Goal: Information Seeking & Learning: Learn about a topic

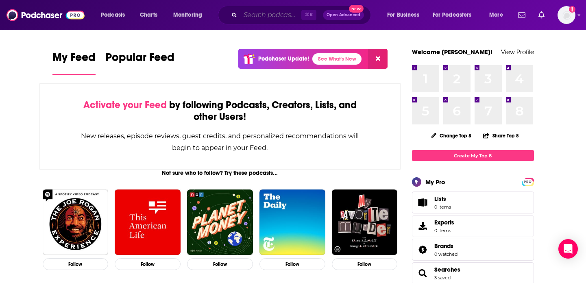
click at [264, 20] on input "Search podcasts, credits, & more..." at bounding box center [270, 15] width 61 height 13
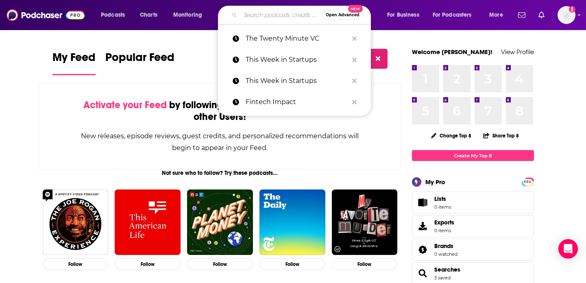
paste input "Unhedged"
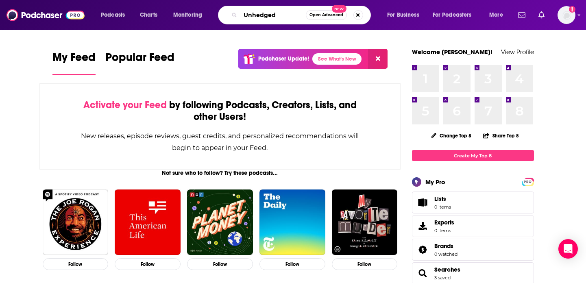
type input "Unhedged"
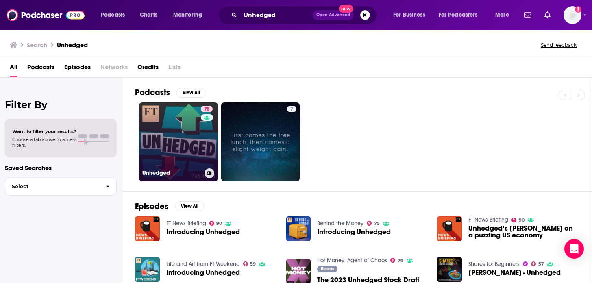
click at [176, 149] on link "76 Unhedged" at bounding box center [178, 141] width 79 height 79
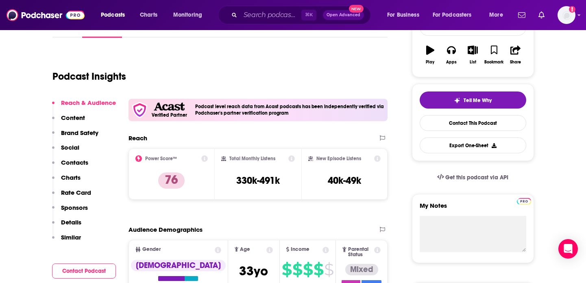
scroll to position [136, 0]
click at [74, 144] on p "Social" at bounding box center [70, 147] width 18 height 8
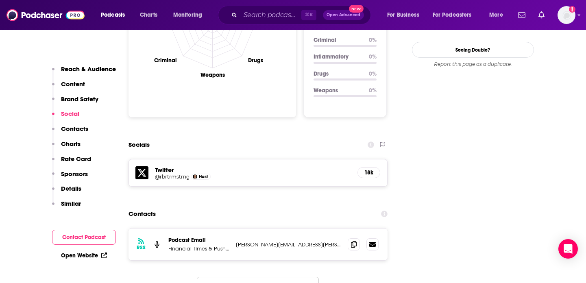
scroll to position [899, 0]
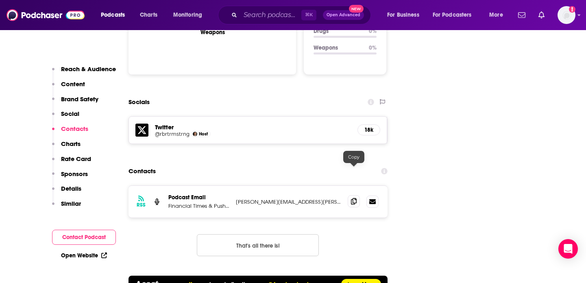
click at [353, 198] on icon at bounding box center [354, 201] width 6 height 7
click at [204, 186] on div "RSS Podcast Email Financial Times & Pushkin Industries [PERSON_NAME][EMAIL_ADDR…" at bounding box center [257, 202] width 259 height 32
click at [200, 202] on p "Financial Times & Pushkin Industries" at bounding box center [198, 205] width 61 height 7
click at [179, 202] on p "Financial Times & Pushkin Industries" at bounding box center [198, 205] width 61 height 7
click at [355, 198] on icon at bounding box center [354, 201] width 6 height 7
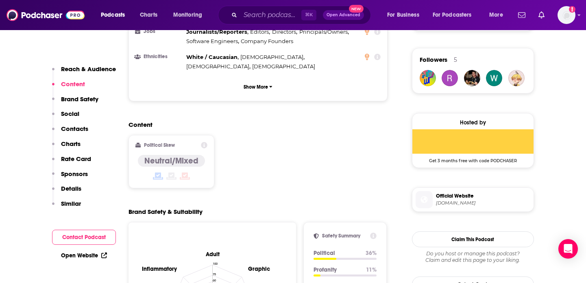
scroll to position [304, 0]
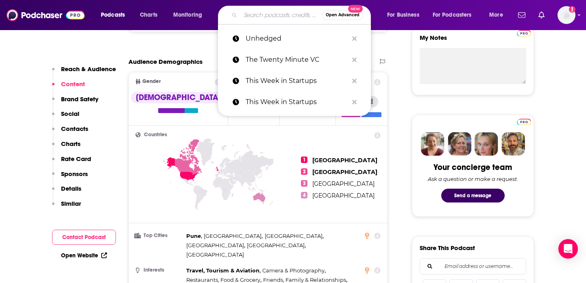
click at [285, 13] on input "Search podcasts, credits, & more..." at bounding box center [281, 15] width 82 height 13
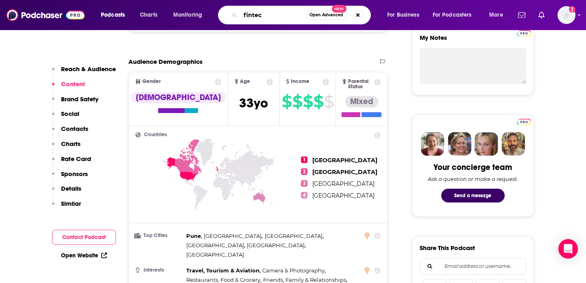
type input "fintech"
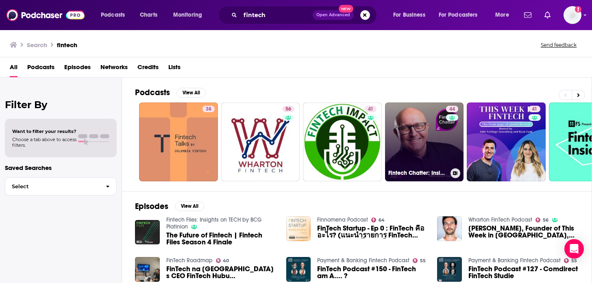
click at [411, 150] on link "44 Fintech Chatter: Insights From Fintech Leaders" at bounding box center [424, 141] width 79 height 79
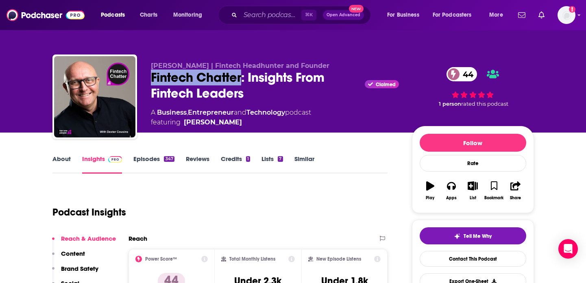
drag, startPoint x: 242, startPoint y: 78, endPoint x: 148, endPoint y: 76, distance: 93.9
click at [148, 76] on div "[PERSON_NAME] | Fintech Headhunter and Founder Fintech Chatter: Insights From F…" at bounding box center [292, 98] width 481 height 88
copy h2 "Fintech Chatter"
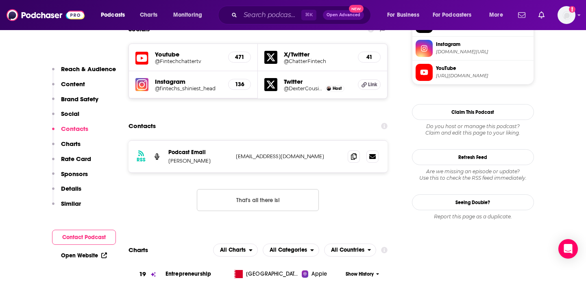
scroll to position [816, 0]
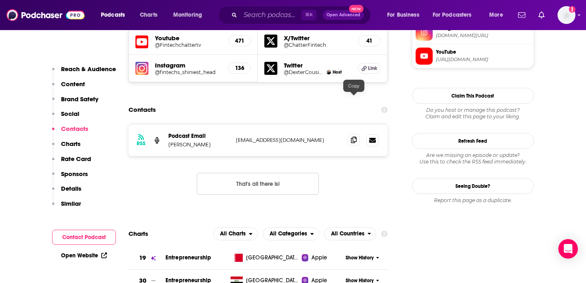
click at [354, 137] on icon at bounding box center [354, 140] width 6 height 7
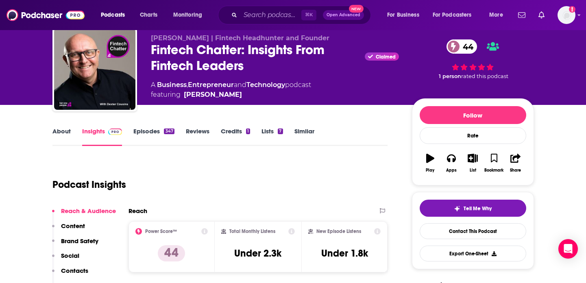
scroll to position [0, 0]
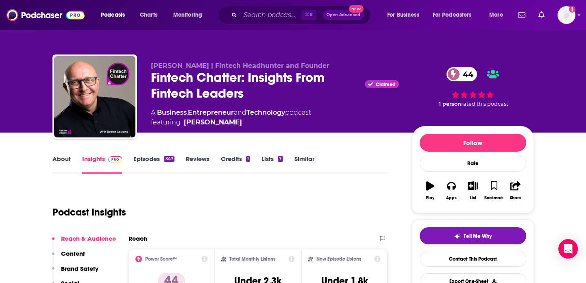
click at [150, 159] on link "Episodes 347" at bounding box center [153, 164] width 41 height 19
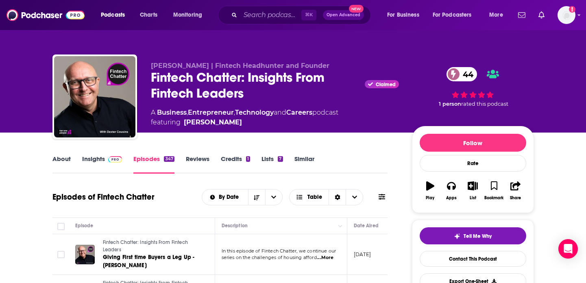
click at [98, 163] on link "Insights" at bounding box center [102, 164] width 40 height 19
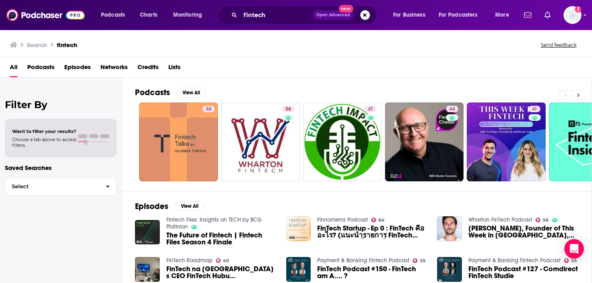
click at [583, 95] on button at bounding box center [577, 95] width 13 height 10
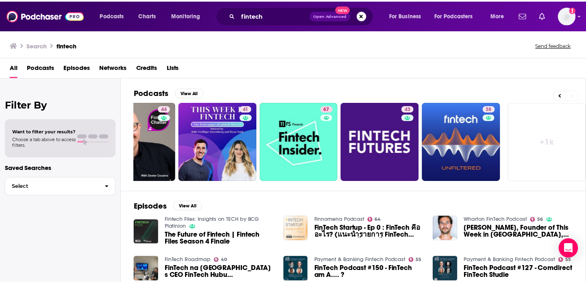
scroll to position [0, 290]
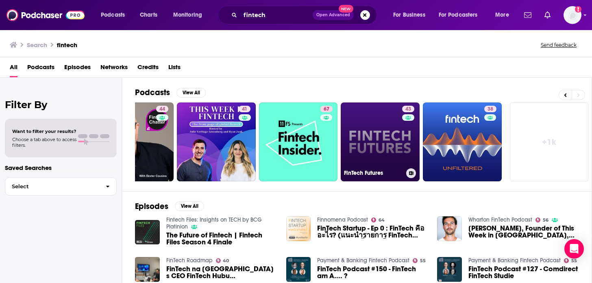
click at [394, 146] on link "43 FinTech Futures" at bounding box center [380, 141] width 79 height 79
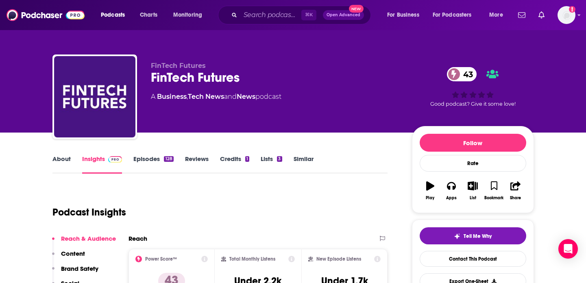
click at [148, 157] on link "Episodes 128" at bounding box center [153, 164] width 40 height 19
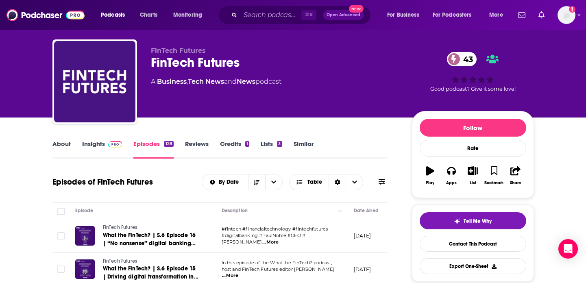
scroll to position [16, 0]
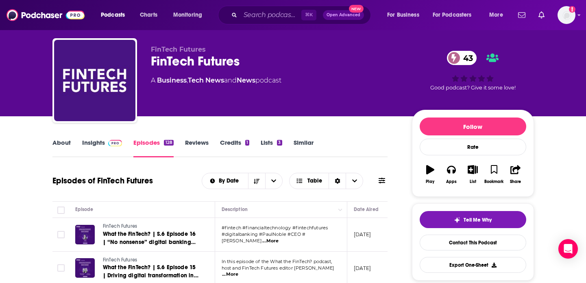
click at [62, 143] on link "About" at bounding box center [61, 148] width 18 height 19
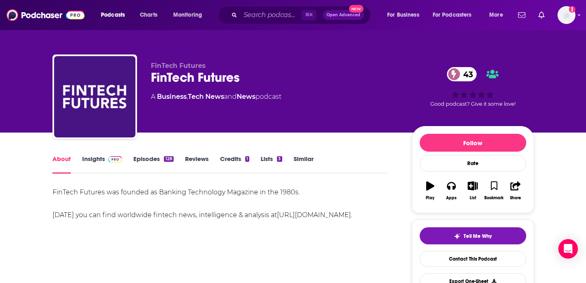
click at [99, 161] on link "Insights" at bounding box center [102, 164] width 40 height 19
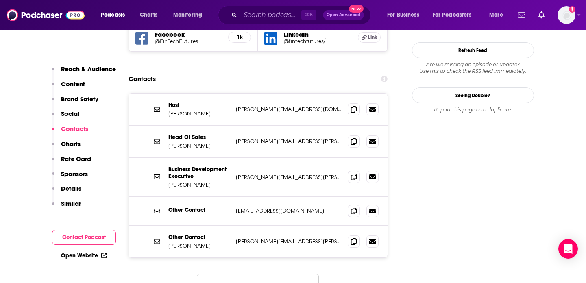
scroll to position [855, 0]
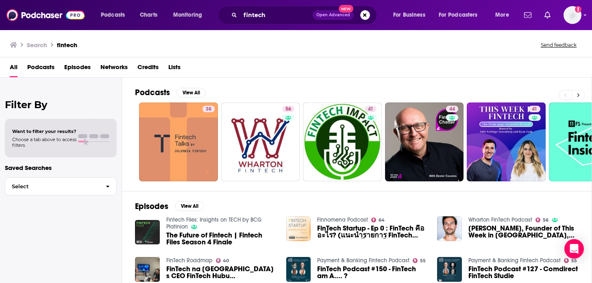
click at [580, 90] on button at bounding box center [577, 95] width 13 height 10
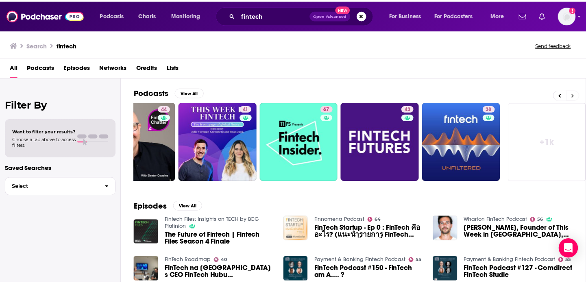
scroll to position [0, 290]
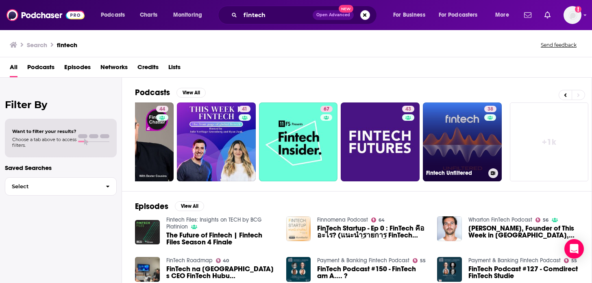
click at [467, 129] on link "38 Fintech Unfiltered" at bounding box center [462, 141] width 79 height 79
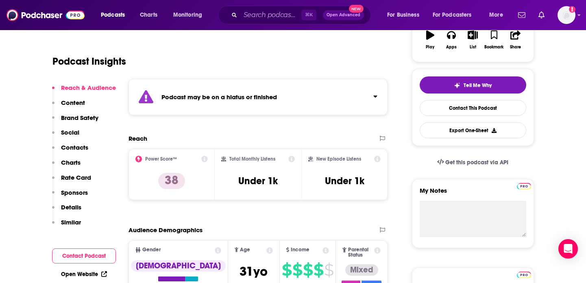
scroll to position [26, 0]
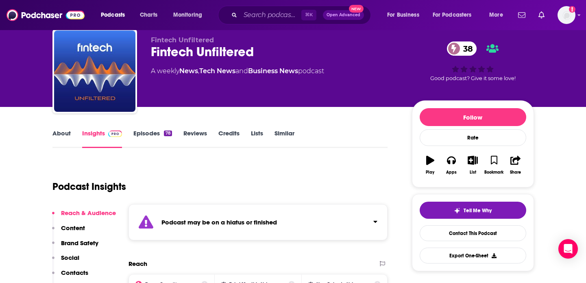
click at [151, 133] on link "Episodes 78" at bounding box center [152, 138] width 38 height 19
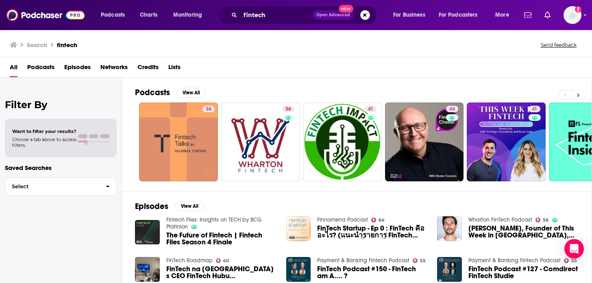
click at [578, 94] on icon at bounding box center [578, 95] width 3 height 6
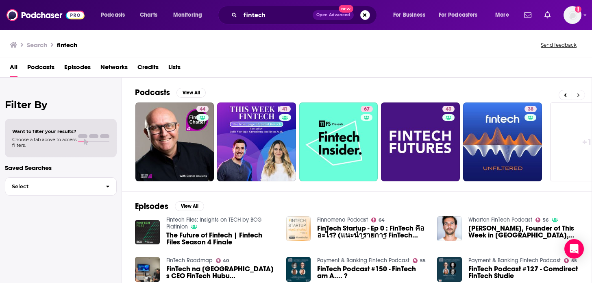
scroll to position [0, 290]
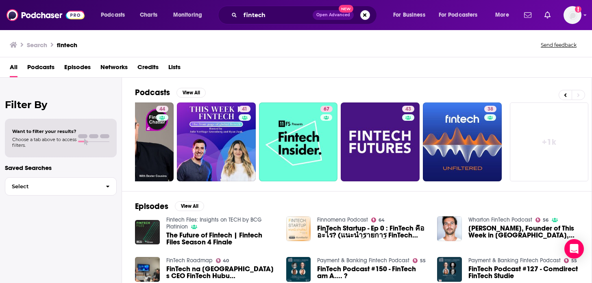
click at [555, 145] on link "+ 1k" at bounding box center [549, 141] width 79 height 79
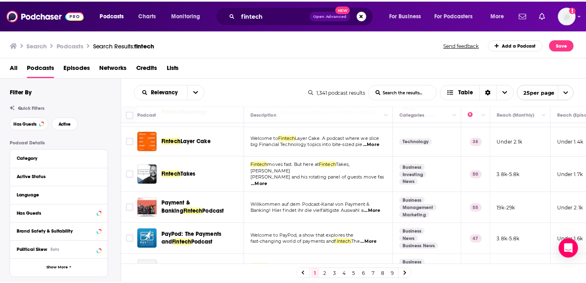
scroll to position [365, 0]
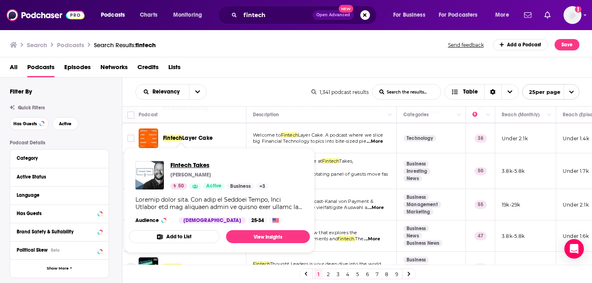
click at [179, 164] on span "Fintech Takes" at bounding box center [219, 165] width 98 height 8
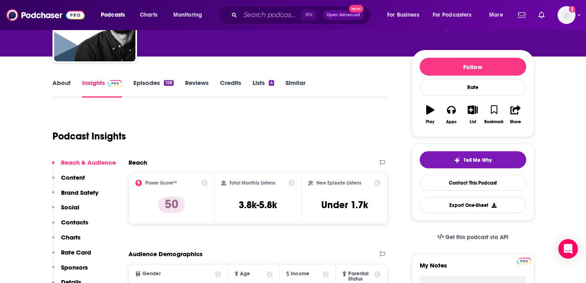
scroll to position [34, 0]
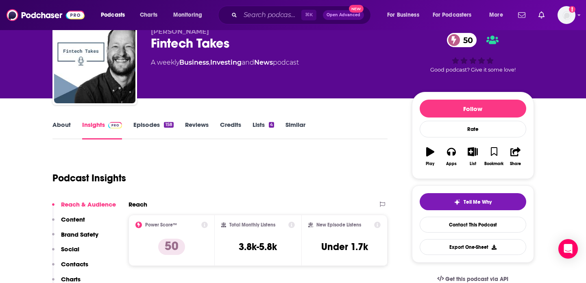
click at [156, 124] on link "Episodes 158" at bounding box center [153, 130] width 40 height 19
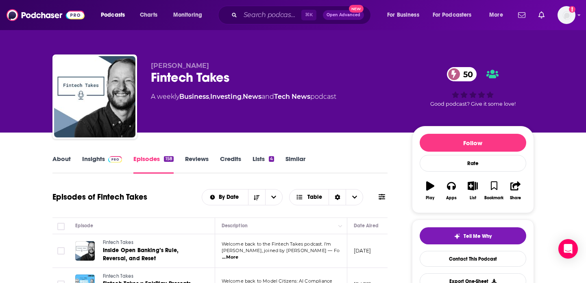
click at [101, 156] on link "Insights" at bounding box center [102, 164] width 40 height 19
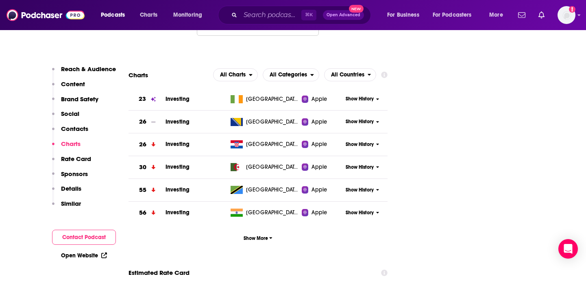
scroll to position [756, 0]
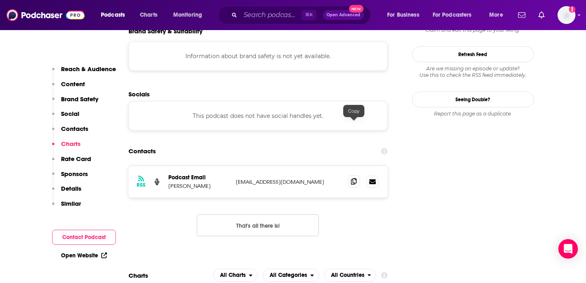
click at [356, 178] on icon at bounding box center [354, 181] width 6 height 7
